Goal: Task Accomplishment & Management: Complete application form

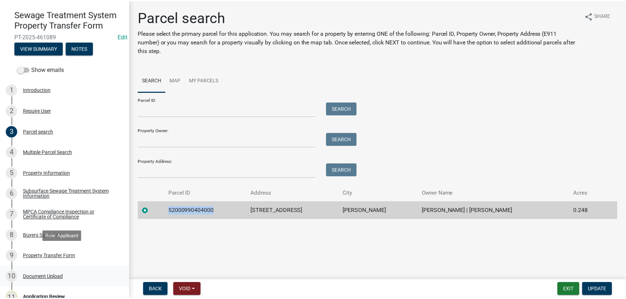
scroll to position [93, 0]
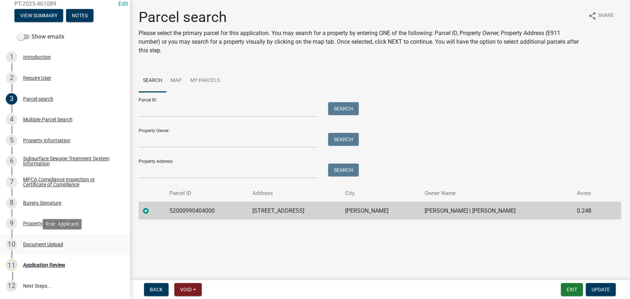
click at [62, 259] on link "11 Application Review" at bounding box center [65, 265] width 130 height 21
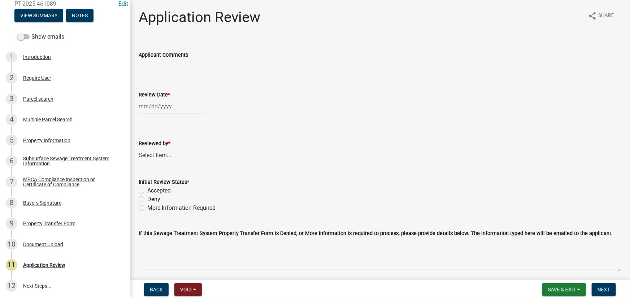
click at [160, 98] on div "Review Date *" at bounding box center [380, 94] width 483 height 9
click at [157, 103] on div at bounding box center [172, 106] width 66 height 15
select select "8"
select select "2025"
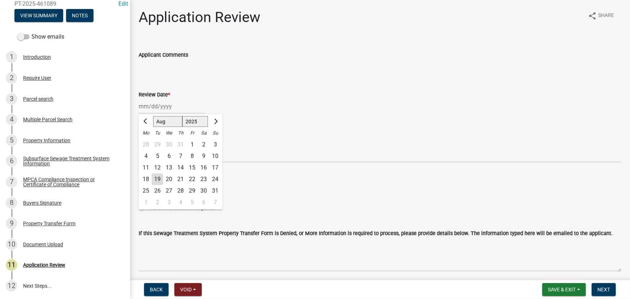
click at [159, 178] on div "19" at bounding box center [158, 180] width 12 height 12
type input "[DATE]"
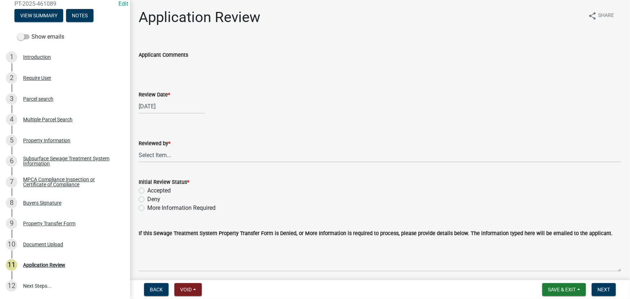
click at [177, 163] on wm-data-entity-input "Reviewed by * Select Item... Alexis Newark Amy Busko Andrea Perales Brittany To…" at bounding box center [380, 144] width 483 height 49
click at [177, 159] on select "Select Item... [PERSON_NAME] [PERSON_NAME] [PERSON_NAME] [PERSON_NAME] [PERSON_…" at bounding box center [380, 155] width 483 height 15
click at [139, 148] on select "Select Item... Alexis Newark Amy Busko Andrea Perales Brittany Tollefson Christ…" at bounding box center [380, 155] width 483 height 15
select select "190fd4c8-42ef-492b-a4a0-a0213555944c"
click at [161, 191] on label "Accepted" at bounding box center [158, 190] width 23 height 9
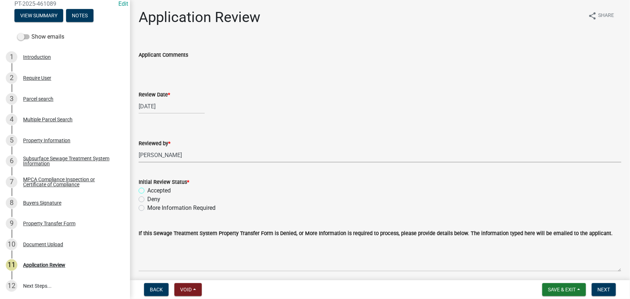
click at [152, 191] on input "Accepted" at bounding box center [149, 188] width 5 height 5
radio input "true"
click at [604, 283] on form "Save & Exit Save Save & Exit Next" at bounding box center [579, 289] width 79 height 13
click at [603, 289] on span "Next" at bounding box center [604, 290] width 13 height 6
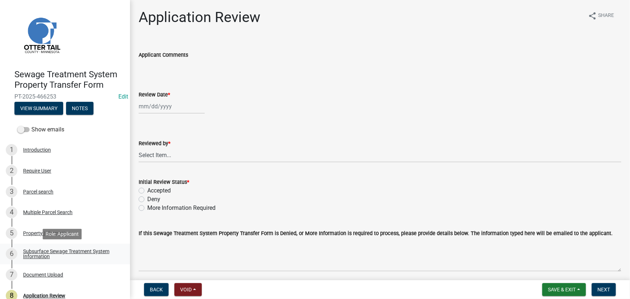
click at [68, 247] on link "6 Subsurface Sewage Treatment System Information" at bounding box center [65, 254] width 130 height 21
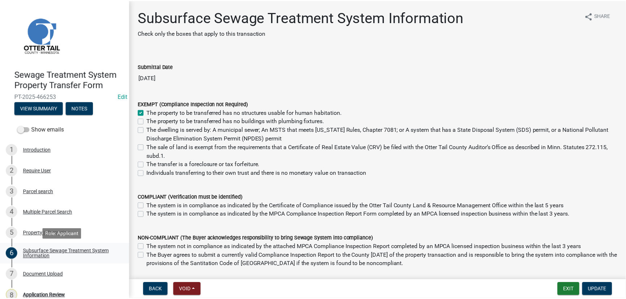
scroll to position [30, 0]
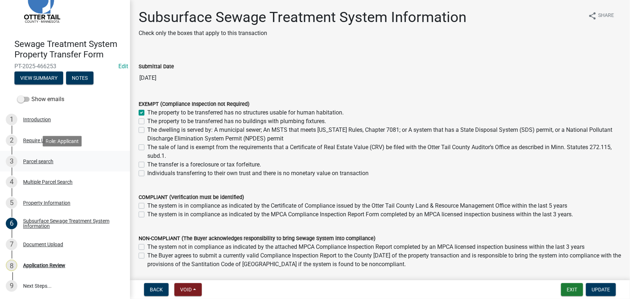
click at [36, 156] on div "3 Parcel search" at bounding box center [62, 162] width 113 height 12
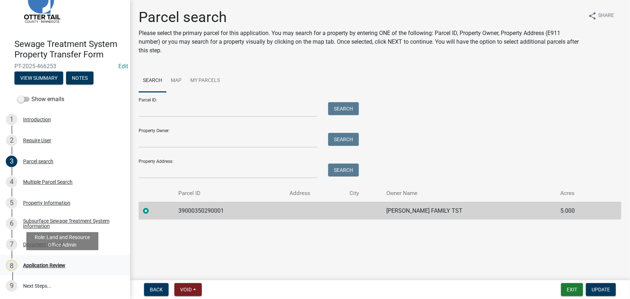
click at [39, 269] on div "8 Application Review" at bounding box center [62, 266] width 113 height 12
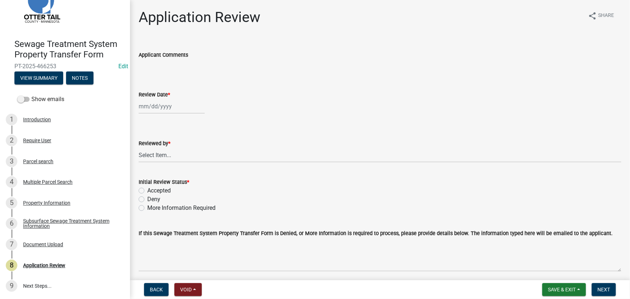
select select "8"
select select "2025"
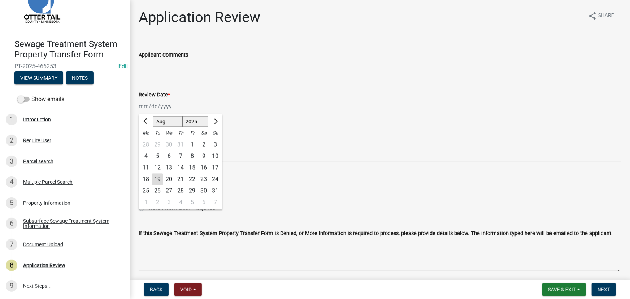
click at [152, 110] on div "Jan Feb Mar Apr May Jun Jul Aug Sep Oct Nov Dec 1525 1526 1527 1528 1529 1530 1…" at bounding box center [172, 106] width 66 height 15
click at [160, 176] on div "19" at bounding box center [158, 180] width 12 height 12
type input "[DATE]"
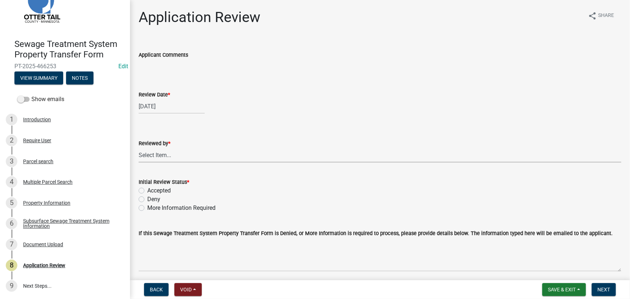
click at [161, 149] on select "Select Item... [PERSON_NAME] [PERSON_NAME] [PERSON_NAME] [PERSON_NAME] [PERSON_…" at bounding box center [380, 155] width 483 height 15
click at [139, 148] on select "Select Item... [PERSON_NAME] [PERSON_NAME] [PERSON_NAME] [PERSON_NAME] [PERSON_…" at bounding box center [380, 155] width 483 height 15
select select "190fd4c8-42ef-492b-a4a0-a0213555944c"
click at [163, 195] on div "Deny" at bounding box center [380, 199] width 483 height 9
click at [163, 189] on label "Accepted" at bounding box center [158, 190] width 23 height 9
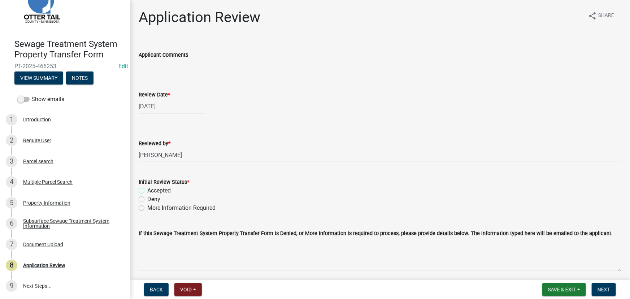
click at [152, 189] on input "Accepted" at bounding box center [149, 188] width 5 height 5
radio input "true"
click at [604, 293] on span "Next" at bounding box center [604, 290] width 13 height 6
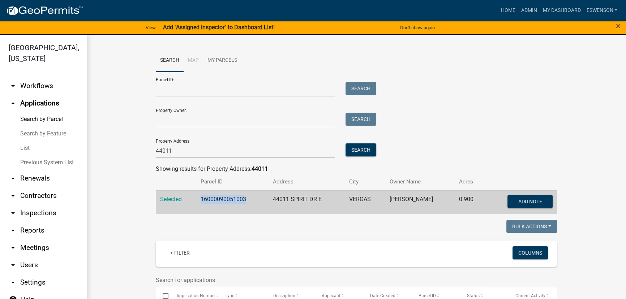
scroll to position [131, 0]
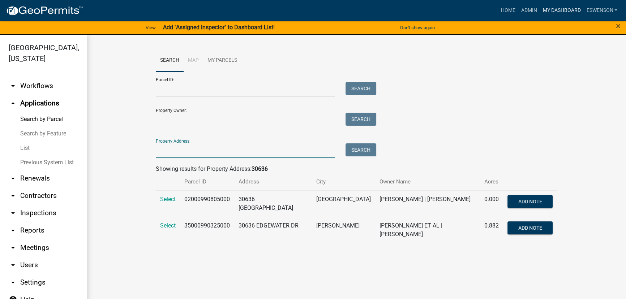
click at [559, 10] on link "My Dashboard" at bounding box center [561, 11] width 44 height 14
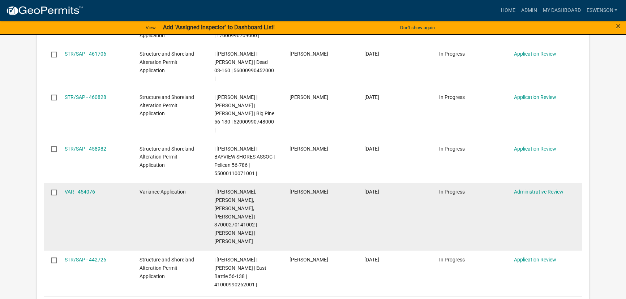
scroll to position [230, 0]
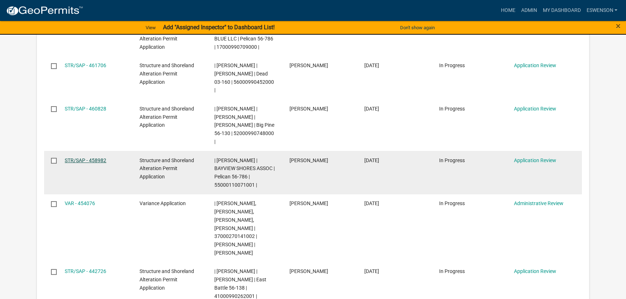
click at [82, 157] on link "STR/SAP - 458982" at bounding box center [86, 160] width 42 height 6
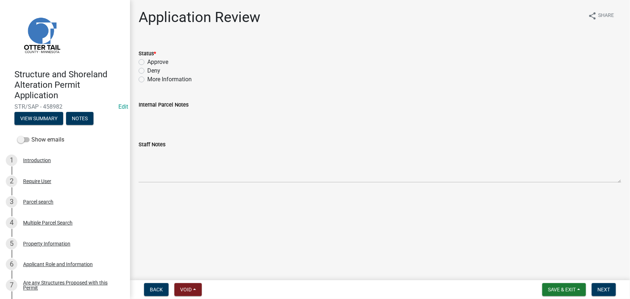
click at [158, 62] on label "Approve" at bounding box center [157, 62] width 21 height 9
click at [152, 62] on input "Approve" at bounding box center [149, 60] width 5 height 5
radio input "true"
click at [604, 289] on span "Next" at bounding box center [604, 290] width 13 height 6
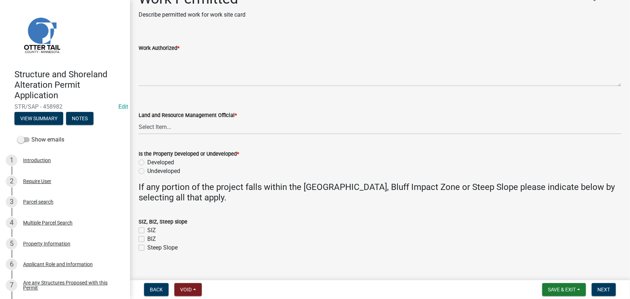
scroll to position [27, 0]
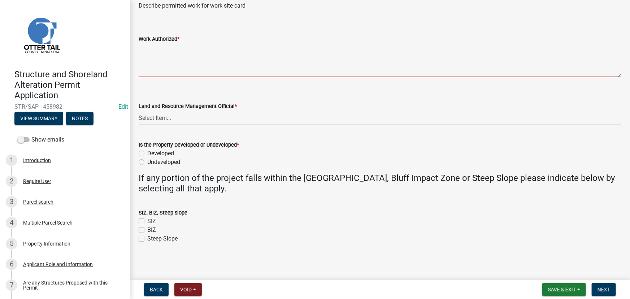
drag, startPoint x: 146, startPoint y: 57, endPoint x: 159, endPoint y: 63, distance: 14.1
click at [146, 57] on textarea "Work Authorized *" at bounding box center [380, 60] width 483 height 34
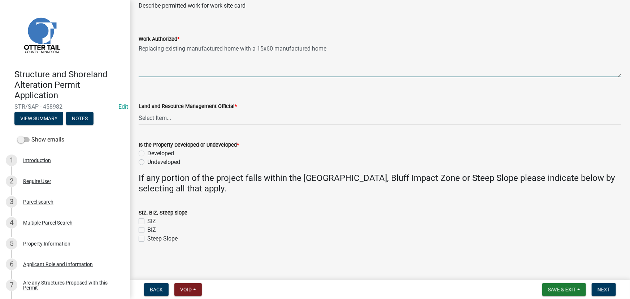
click at [175, 72] on textarea "Replacing existing manufactured home with a 15x60 manufactured home" at bounding box center [380, 60] width 483 height 34
paste textarea "All setbacks and impervious surface requirements to be met. Top dress, seed and…"
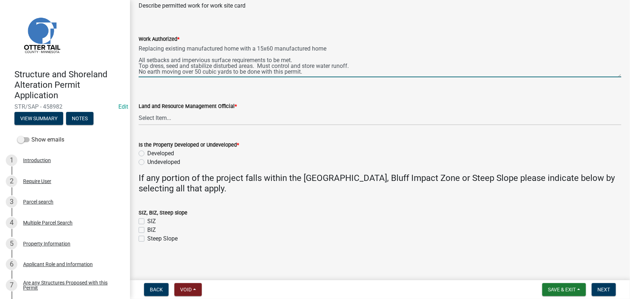
scroll to position [5, 0]
click at [179, 73] on textarea "Replacing existing manufactured home with a 15x60 manufactured home All setback…" at bounding box center [380, 60] width 483 height 34
click at [366, 65] on textarea "Replacing existing manufactured home with a 15x60 manufactured home All setback…" at bounding box center [380, 60] width 483 height 34
type textarea "Replacing existing manufactured home with a 15x60 manufactured home All setback…"
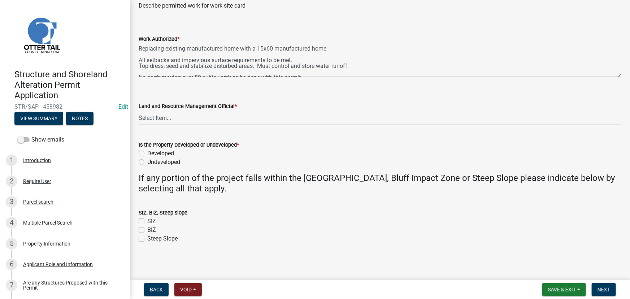
drag, startPoint x: 197, startPoint y: 118, endPoint x: 189, endPoint y: 123, distance: 9.6
click at [197, 118] on select "Select Item... Alexis Newark Amy Busko Andrea Perales Brittany Tollefson Christ…" at bounding box center [380, 118] width 483 height 15
click at [139, 111] on select "Select Item... Alexis Newark Amy Busko Andrea Perales Brittany Tollefson Christ…" at bounding box center [380, 118] width 483 height 15
select select "190fd4c8-42ef-492b-a4a0-a0213555944c"
click at [161, 152] on label "Developed" at bounding box center [160, 153] width 27 height 9
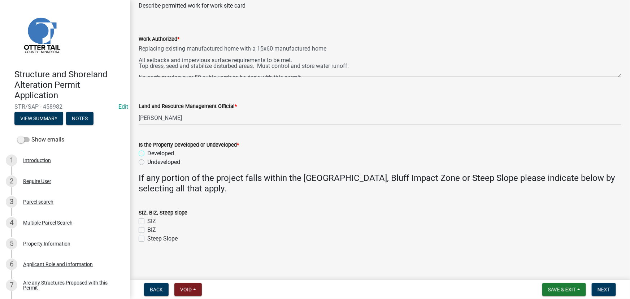
click at [152, 152] on input "Developed" at bounding box center [149, 151] width 5 height 5
radio input "true"
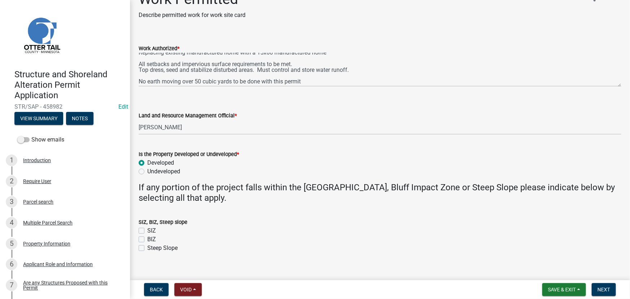
scroll to position [27, 0]
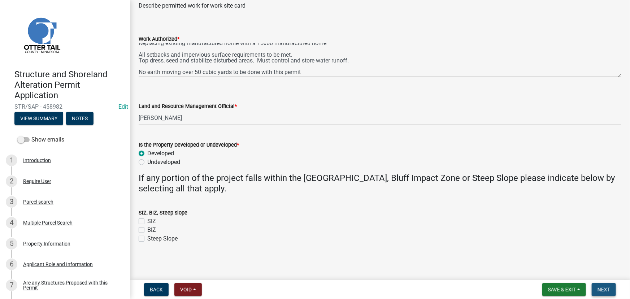
click at [611, 292] on button "Next" at bounding box center [604, 289] width 24 height 13
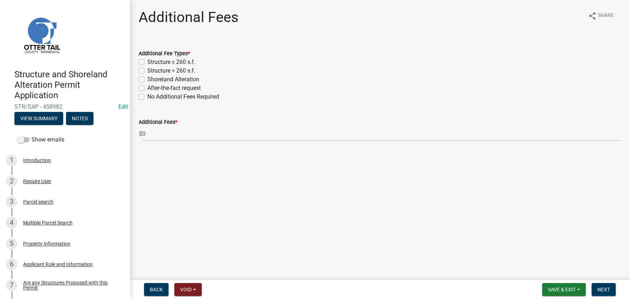
click at [174, 70] on label "Structure > 260 s.f." at bounding box center [171, 70] width 48 height 9
click at [152, 70] on input "Structure > 260 s.f." at bounding box center [149, 68] width 5 height 5
checkbox input "true"
checkbox input "false"
checkbox input "true"
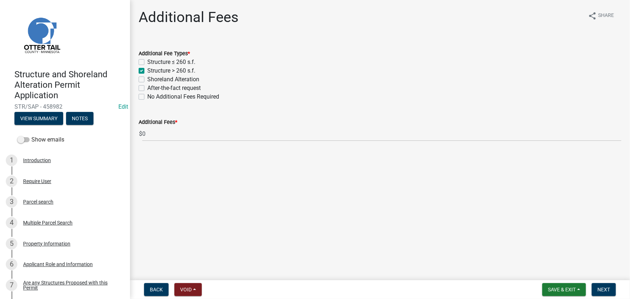
checkbox input "false"
click at [596, 291] on button "Next" at bounding box center [604, 289] width 24 height 13
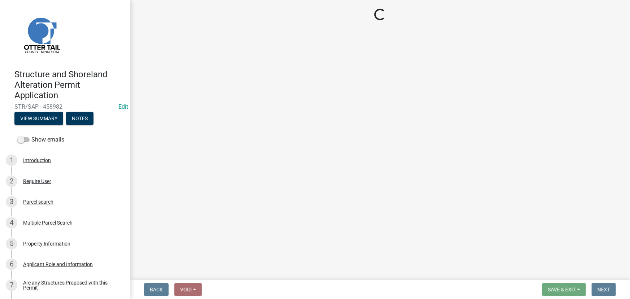
select select "3: 3"
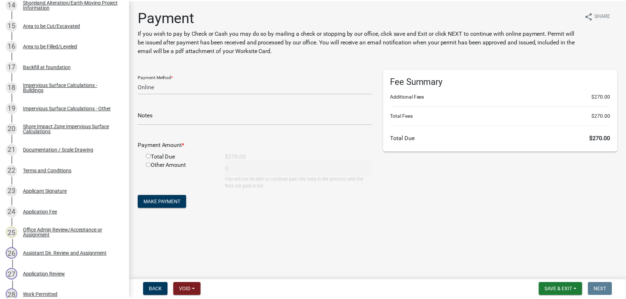
scroll to position [459, 0]
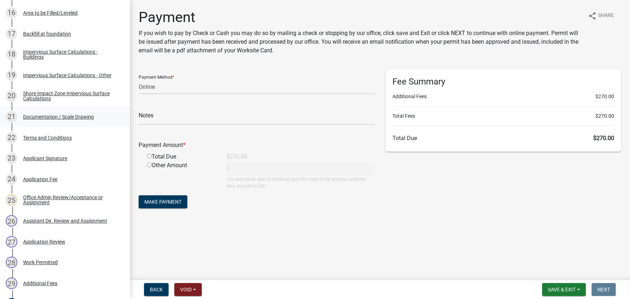
click at [64, 122] on div "21 Documentation / Scale Drawing" at bounding box center [62, 117] width 113 height 12
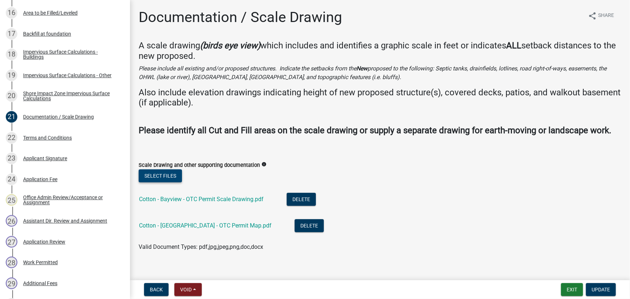
click at [162, 182] on button "Select files" at bounding box center [160, 175] width 43 height 13
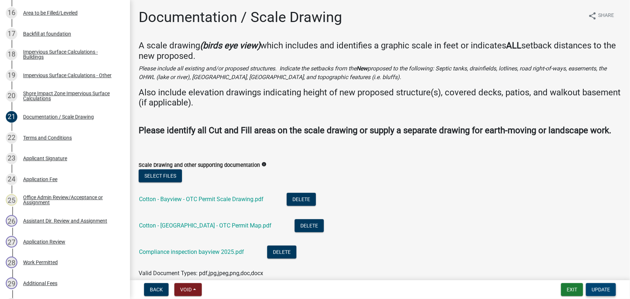
click at [596, 287] on span "Update" at bounding box center [601, 290] width 18 height 6
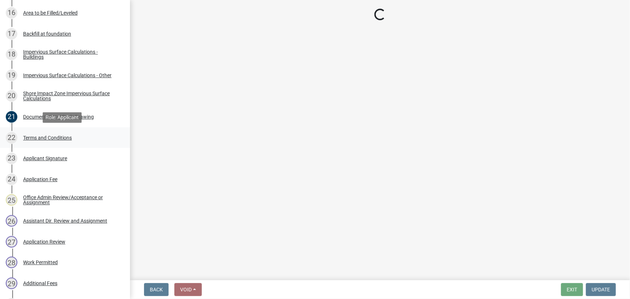
select select "3: 3"
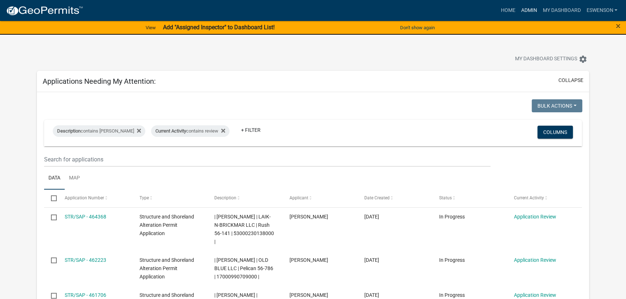
click at [522, 14] on link "Admin" at bounding box center [529, 11] width 22 height 14
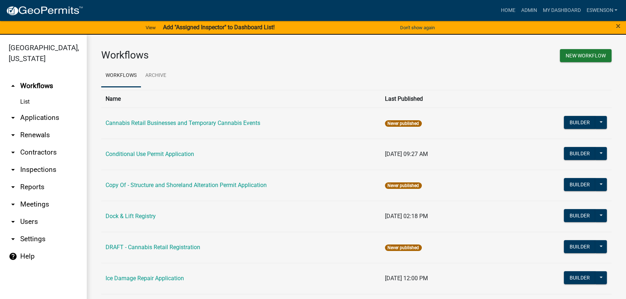
click at [43, 121] on link "arrow_drop_down Applications" at bounding box center [43, 117] width 87 height 17
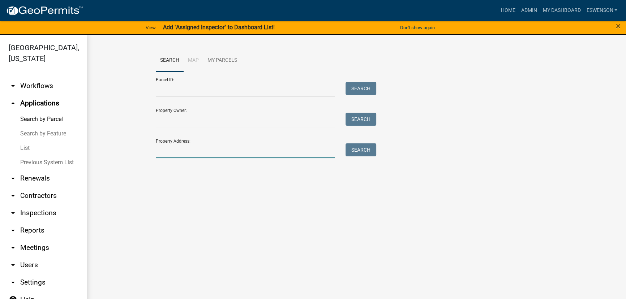
click at [167, 150] on input "Property Address:" at bounding box center [245, 150] width 179 height 15
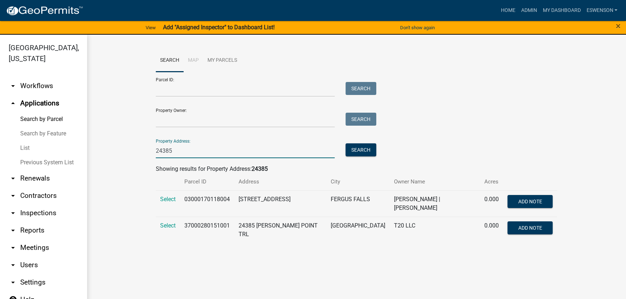
type input "24385"
click at [166, 202] on td "Select" at bounding box center [168, 203] width 24 height 26
click at [166, 200] on span "Select" at bounding box center [168, 199] width 16 height 7
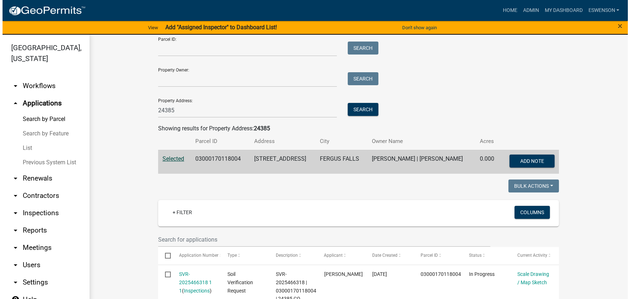
scroll to position [263, 0]
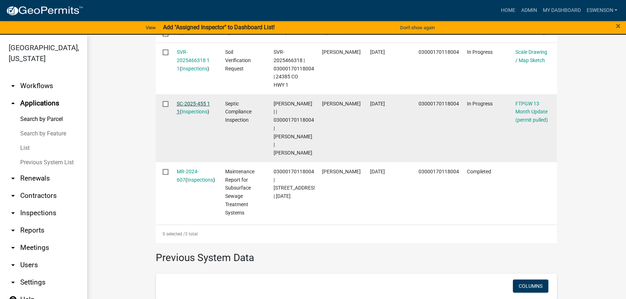
click at [186, 105] on link "SC-2025-455 1 1" at bounding box center [193, 108] width 33 height 14
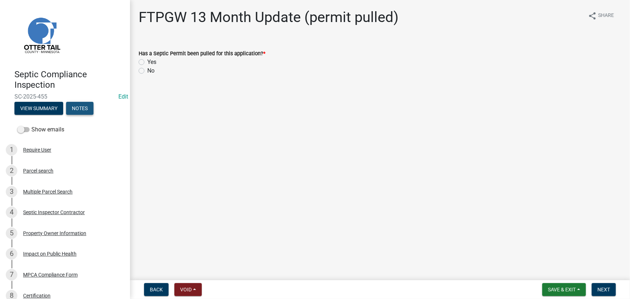
click at [81, 105] on button "Notes" at bounding box center [79, 108] width 27 height 13
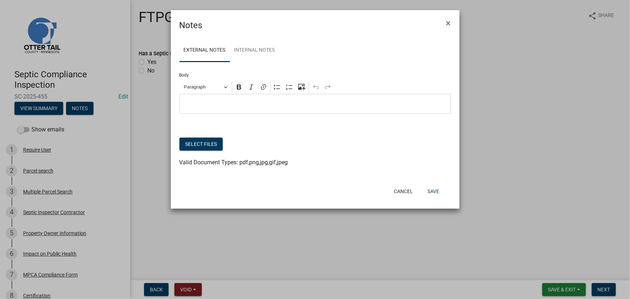
click at [199, 110] on div "Editor editing area: main. Press Alt+0 for help." at bounding box center [316, 104] width 272 height 20
click at [262, 54] on link "Internal Notes" at bounding box center [254, 50] width 49 height 23
click at [224, 100] on p "Editor editing area: main. Press Alt+0 for help." at bounding box center [315, 104] width 264 height 9
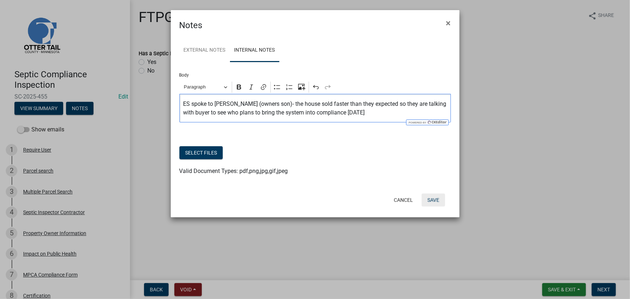
click at [440, 202] on button "Save" at bounding box center [433, 200] width 23 height 13
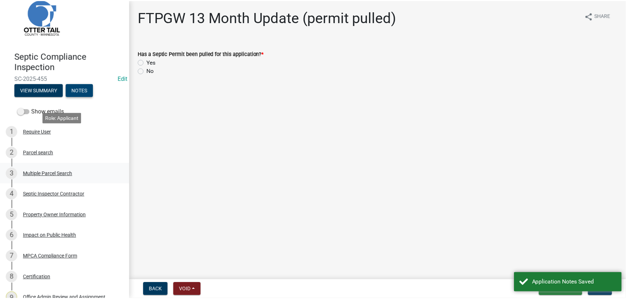
scroll to position [33, 0]
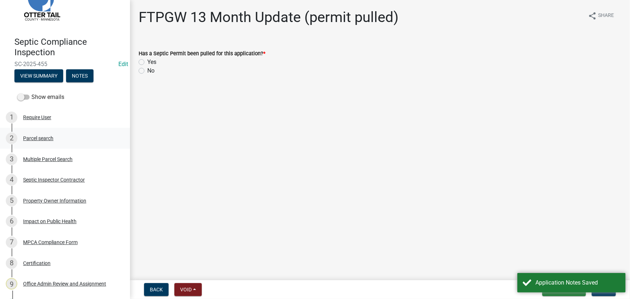
click at [41, 143] on div "2 Parcel search" at bounding box center [62, 139] width 113 height 12
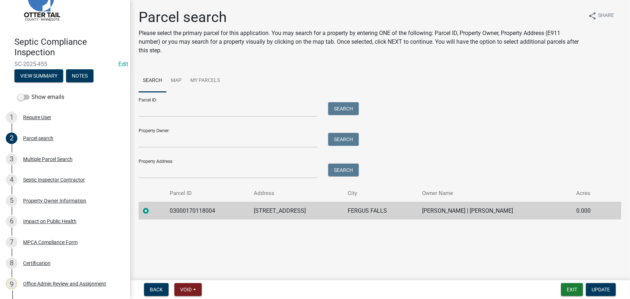
drag, startPoint x: 514, startPoint y: 207, endPoint x: 401, endPoint y: 213, distance: 113.6
click at [418, 213] on td "JANINE M JOHNSON | DALE G WALLACE" at bounding box center [495, 211] width 155 height 18
copy td "JANINE M JOHNSON | DALE G WALLACE"
click at [80, 69] on div "Septic Compliance Inspection SC-2025-455 Edit View Summary Notes" at bounding box center [65, 57] width 118 height 53
click at [100, 79] on div "Septic Compliance Inspection SC-2025-455 Edit View Summary Notes" at bounding box center [65, 57] width 118 height 53
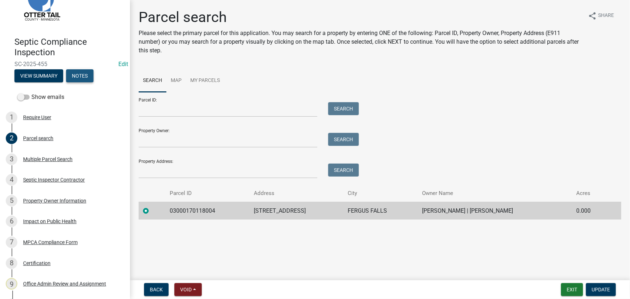
click at [86, 77] on button "Notes" at bounding box center [79, 75] width 27 height 13
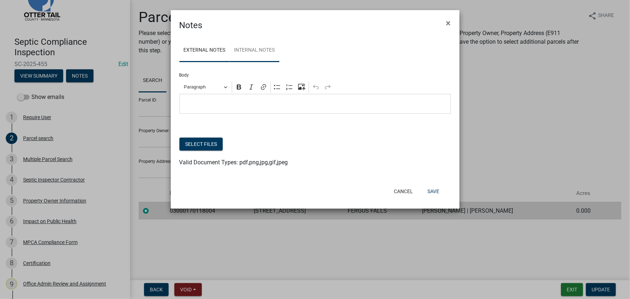
click at [237, 51] on link "Internal Notes" at bounding box center [254, 50] width 49 height 23
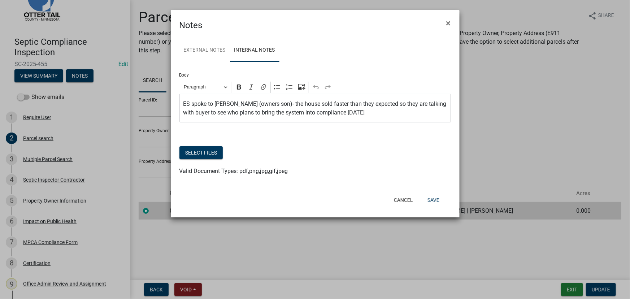
click at [286, 104] on p "ES spoke to Scott Johnson (owners son)- the house sold faster than they expecte…" at bounding box center [315, 108] width 264 height 17
click at [285, 104] on p "ES spoke to Scott Johnson (owners son)- the house sold faster than they expecte…" at bounding box center [315, 108] width 264 height 17
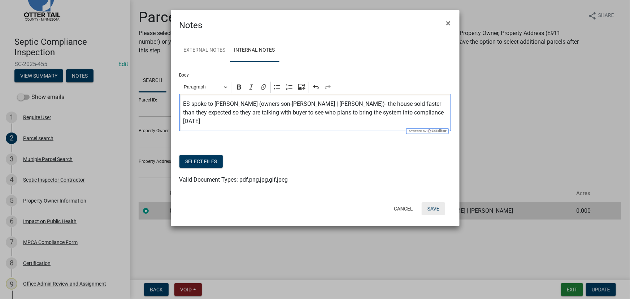
click at [437, 211] on button "Save" at bounding box center [433, 208] width 23 height 13
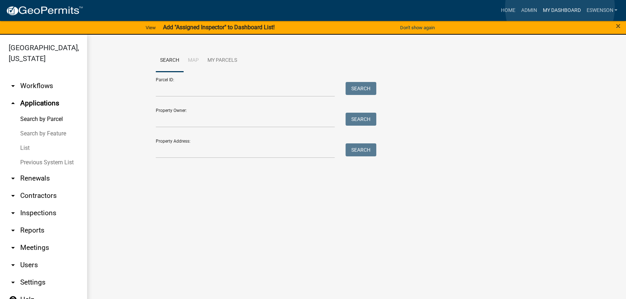
click at [559, 8] on link "My Dashboard" at bounding box center [561, 11] width 44 height 14
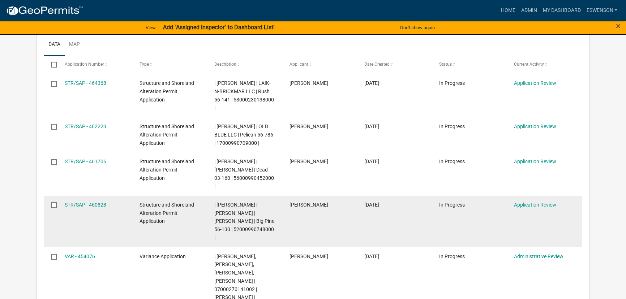
scroll to position [131, 0]
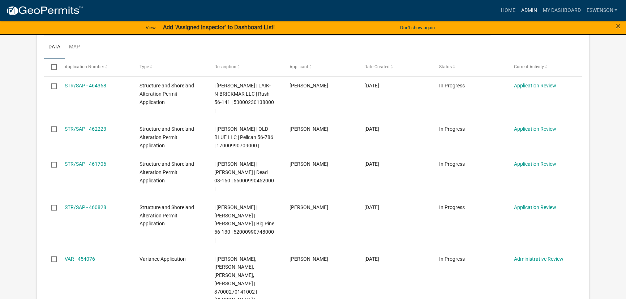
click at [524, 9] on link "Admin" at bounding box center [529, 11] width 22 height 14
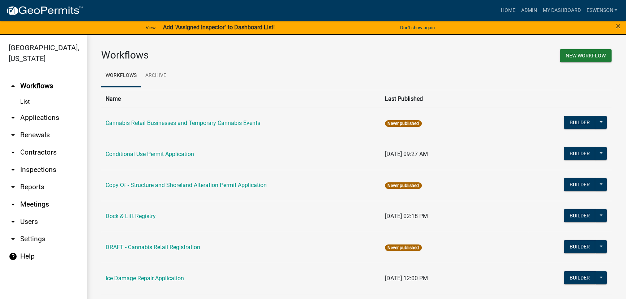
click at [51, 116] on link "arrow_drop_down Applications" at bounding box center [43, 117] width 87 height 17
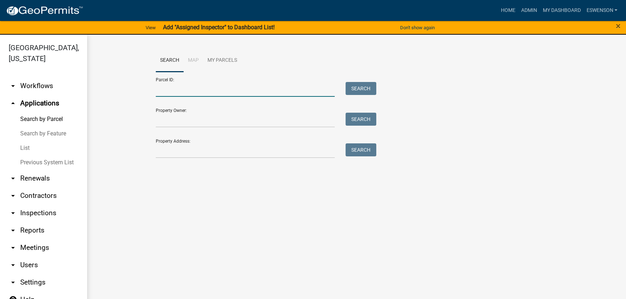
click at [186, 86] on input "Parcel ID:" at bounding box center [245, 89] width 179 height 15
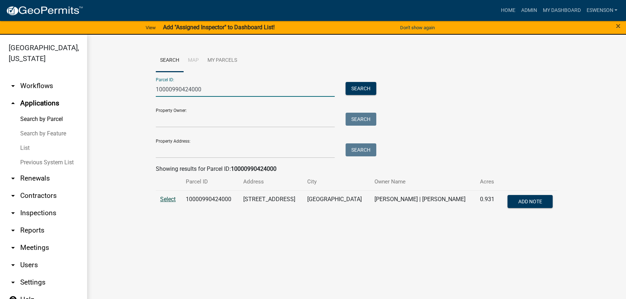
type input "10000990424000"
click at [164, 196] on span "Select" at bounding box center [168, 199] width 16 height 7
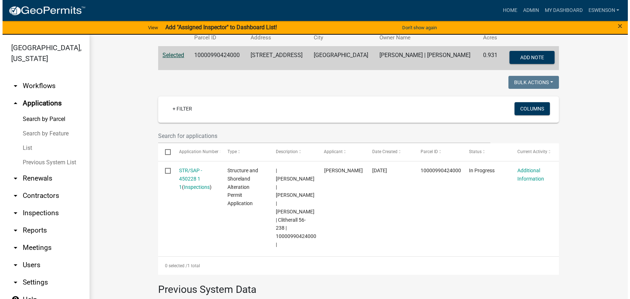
scroll to position [197, 0]
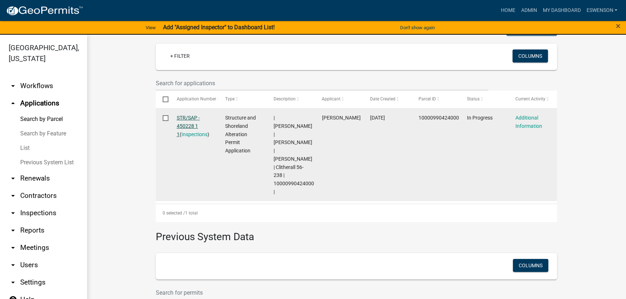
click at [185, 119] on link "STR/SAP - 450228 1 1" at bounding box center [188, 126] width 23 height 22
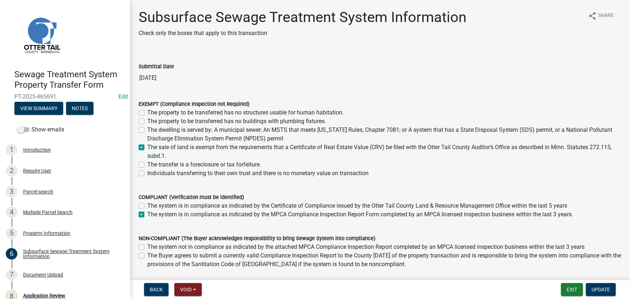
scroll to position [90, 0]
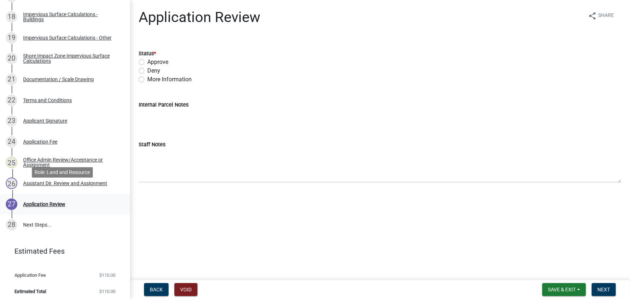
scroll to position [500, 0]
